Goal: Check status

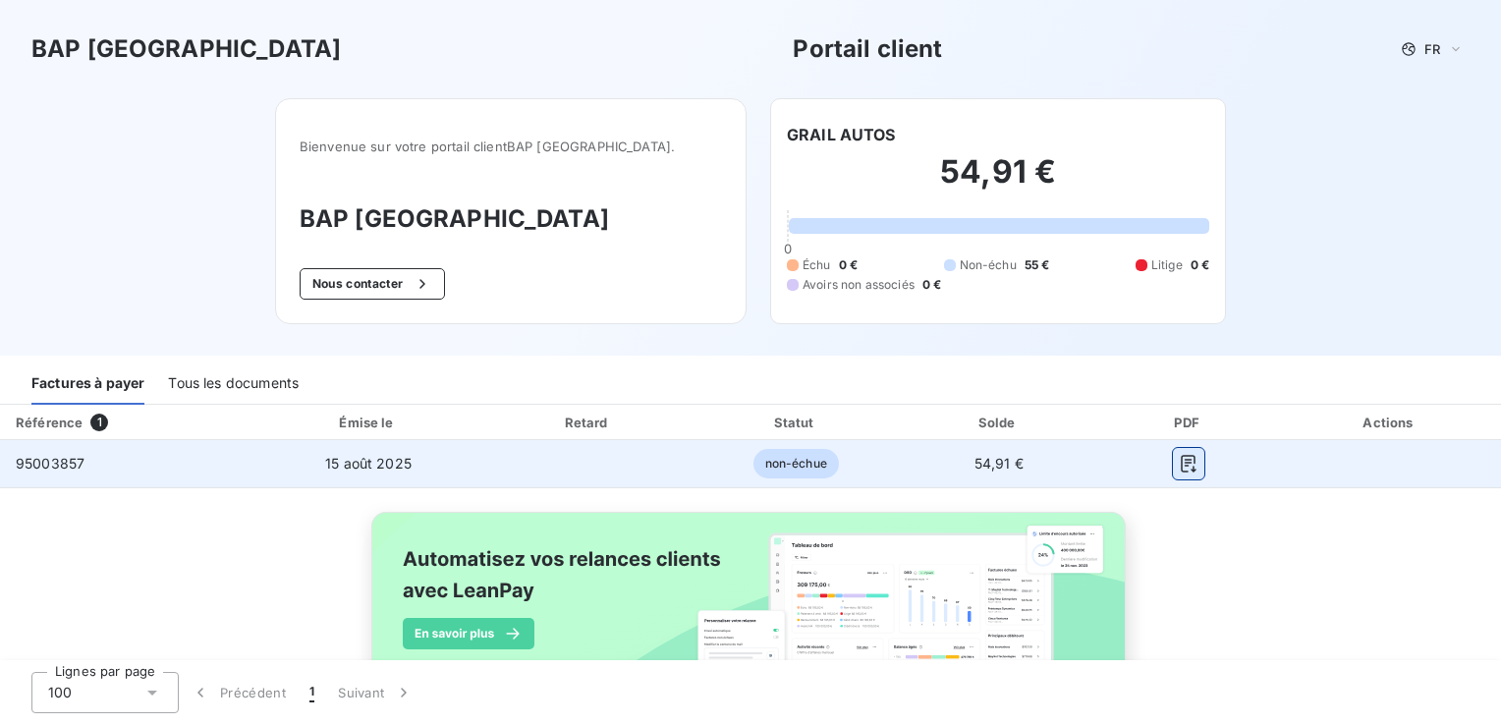
click at [1173, 461] on button "button" at bounding box center [1188, 463] width 31 height 31
